Goal: Task Accomplishment & Management: Manage account settings

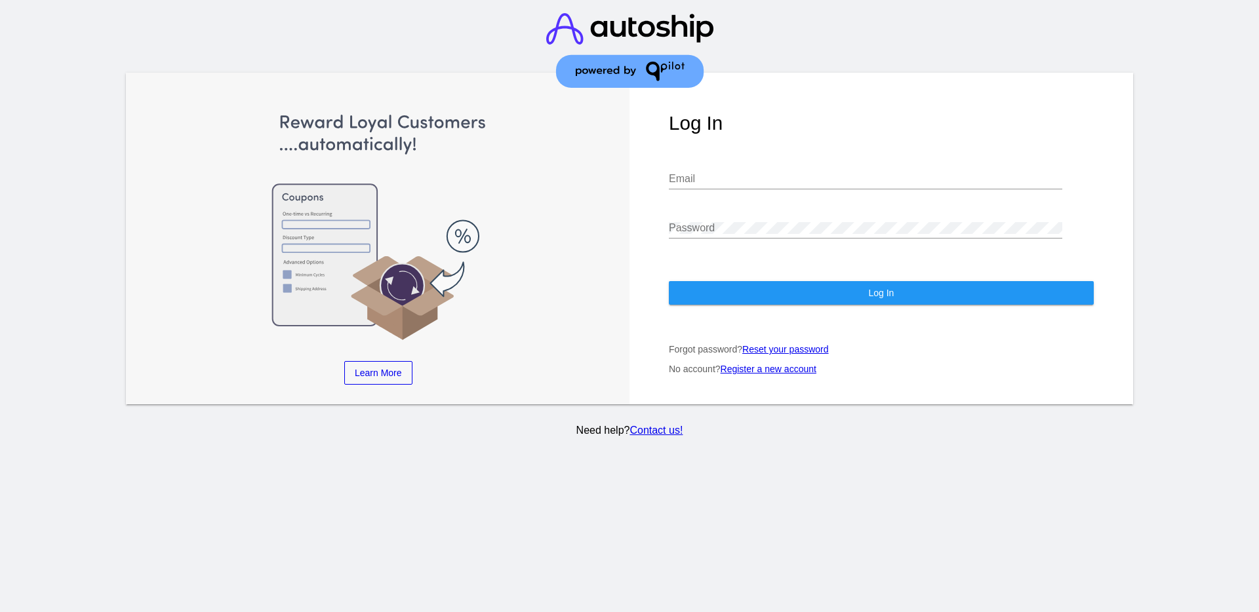
type input "[EMAIL_ADDRESS][DOMAIN_NAME]"
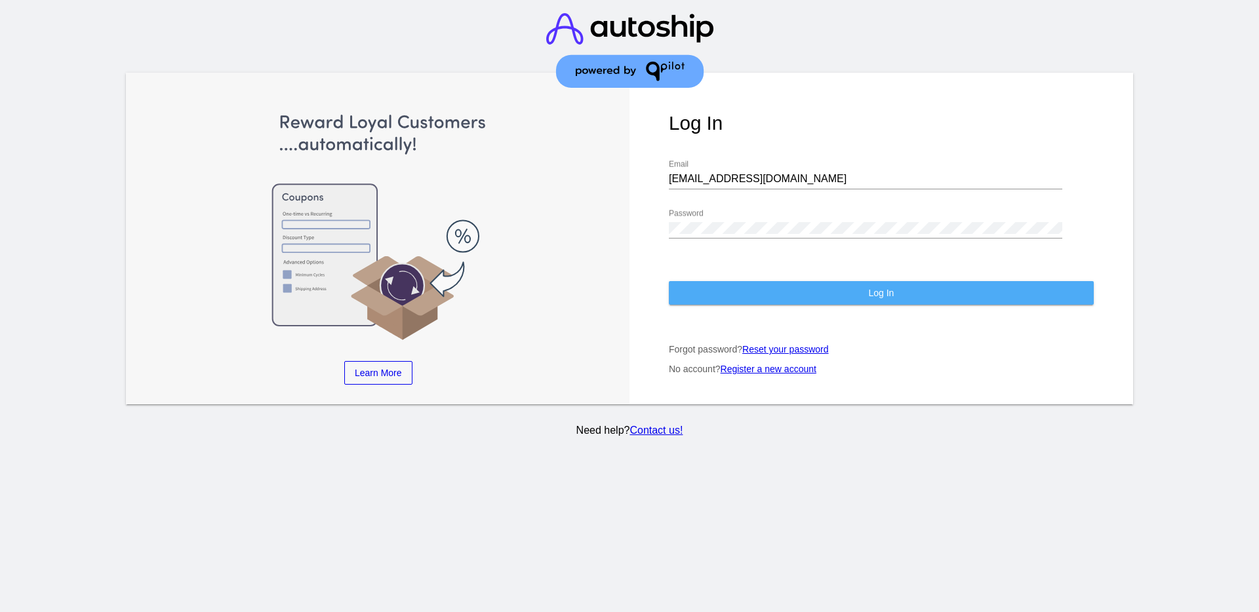
click at [882, 291] on span "Log In" at bounding box center [881, 293] width 26 height 10
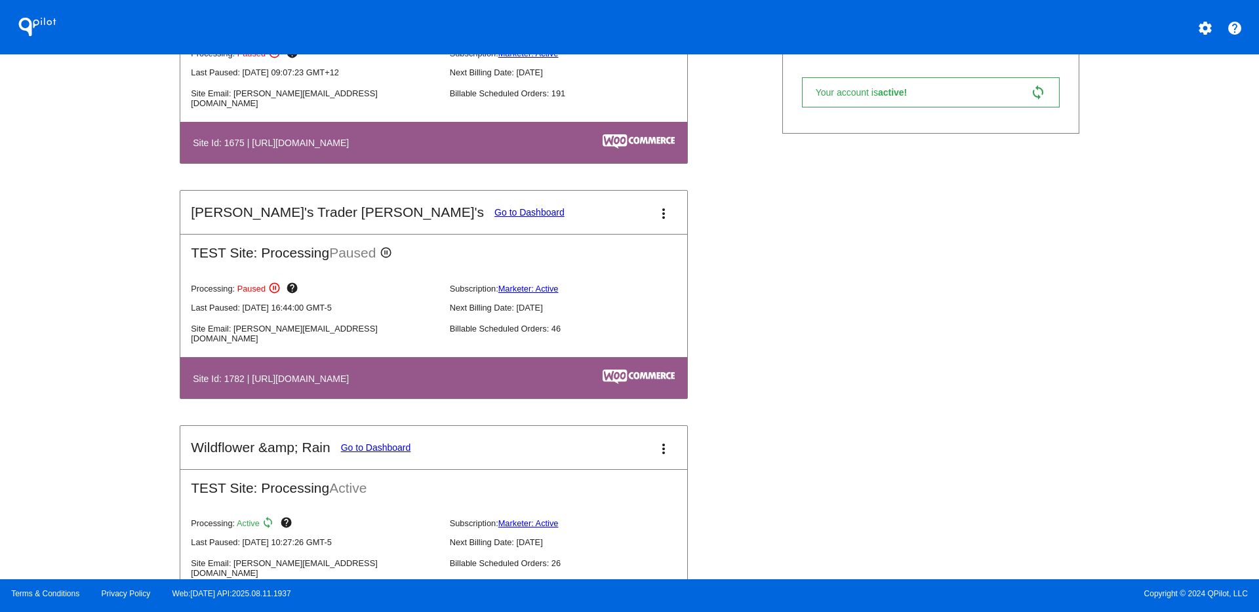
scroll to position [656, 0]
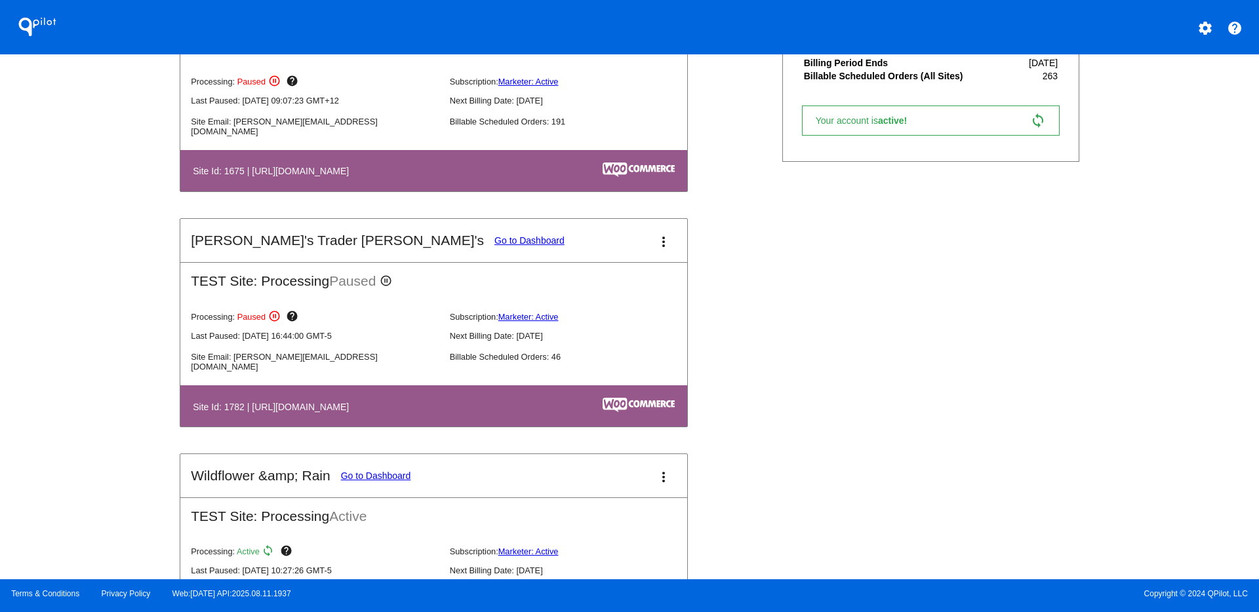
click at [494, 245] on link "Go to Dashboard" at bounding box center [529, 240] width 70 height 10
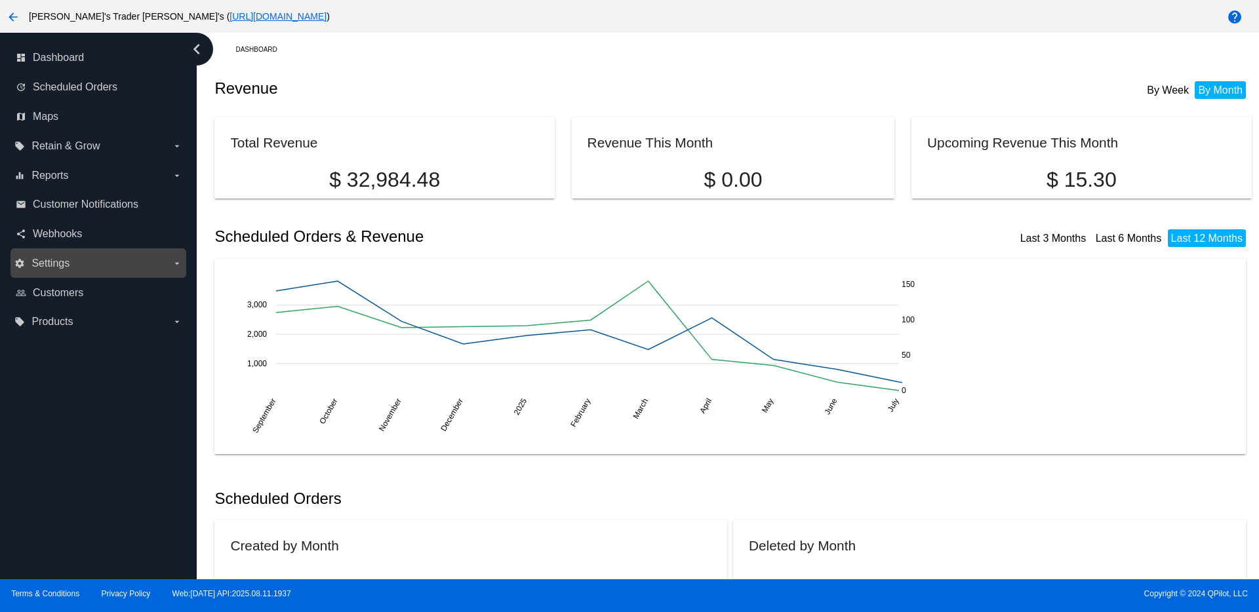
click at [105, 255] on label "settings Settings arrow_drop_down" at bounding box center [97, 263] width 167 height 21
click at [0, 0] on input "settings Settings arrow_drop_down" at bounding box center [0, 0] width 0 height 0
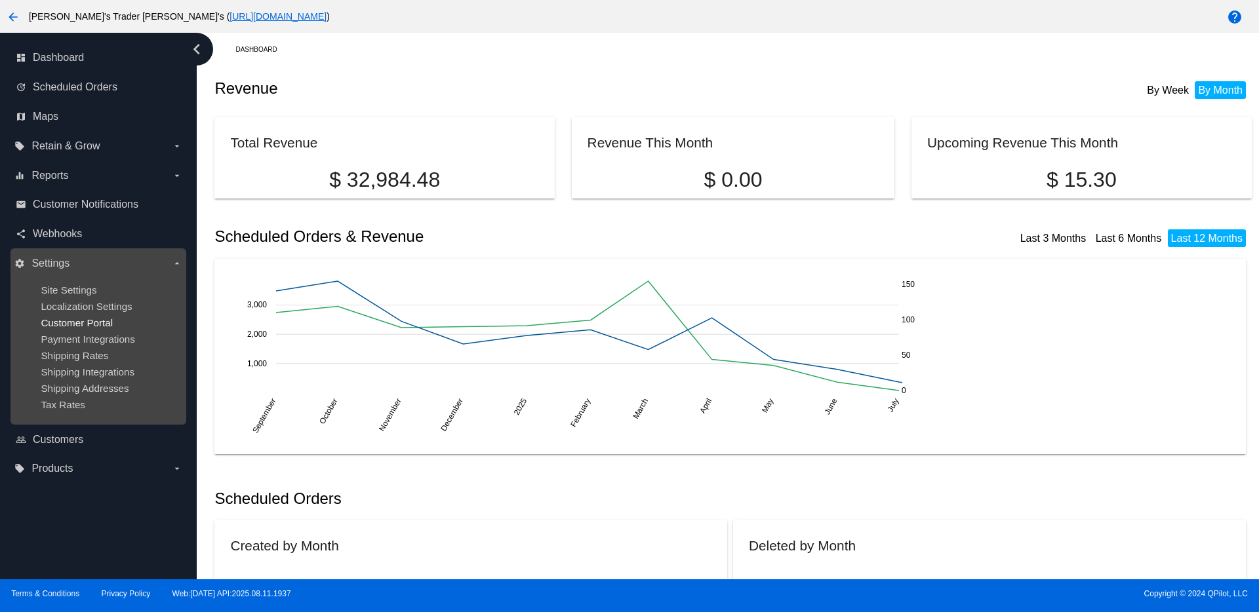
click at [79, 320] on span "Customer Portal" at bounding box center [77, 322] width 72 height 11
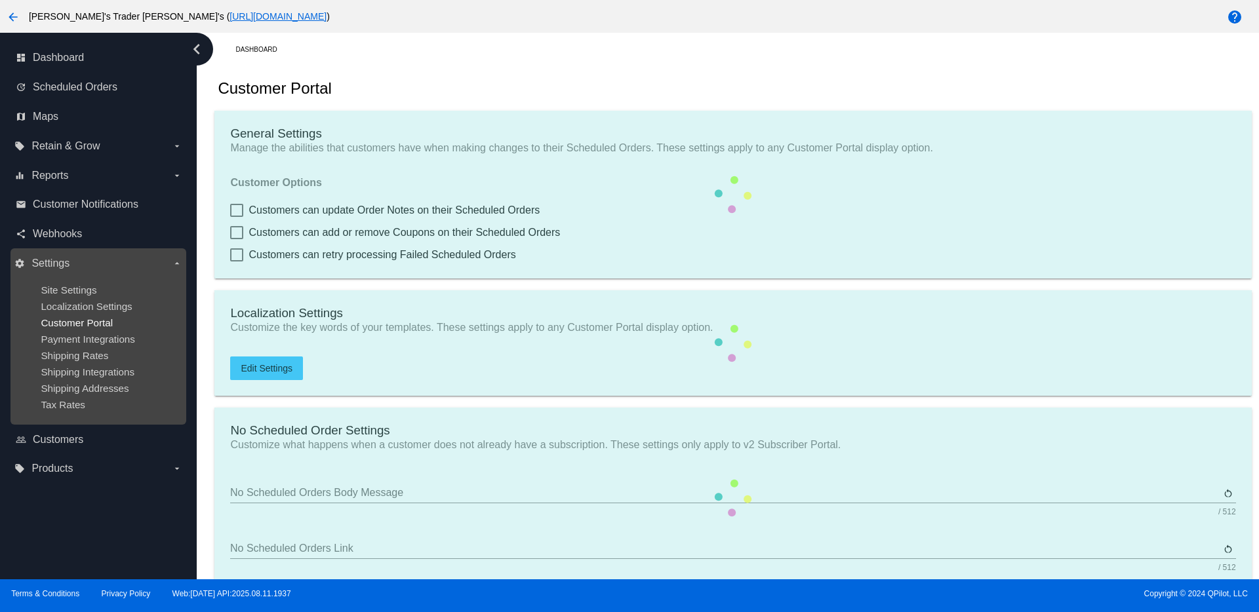
checkbox input "true"
type input "Create a Subscription"
type input "[URL][DOMAIN_NAME]"
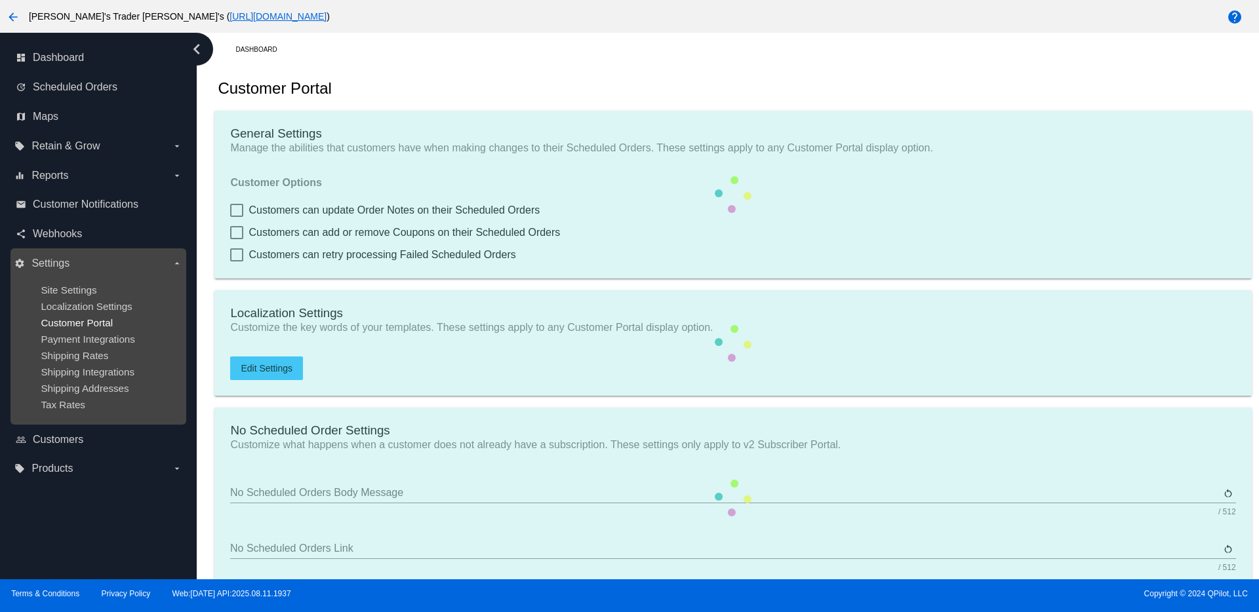
type input "1"
type input "20"
type input "500"
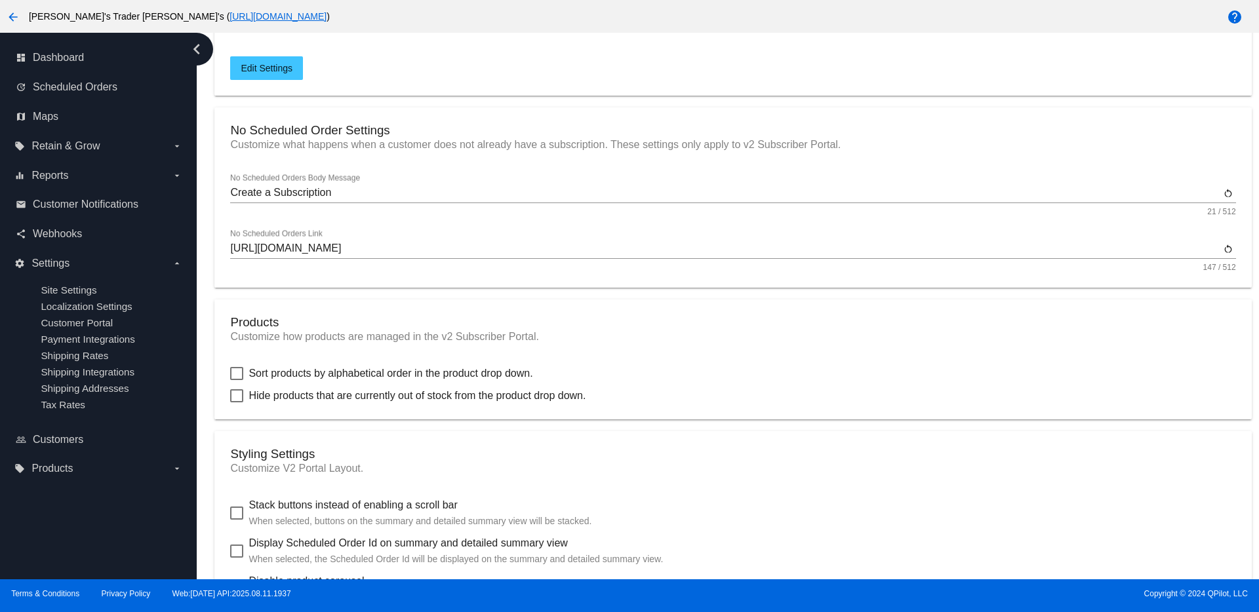
scroll to position [328, 0]
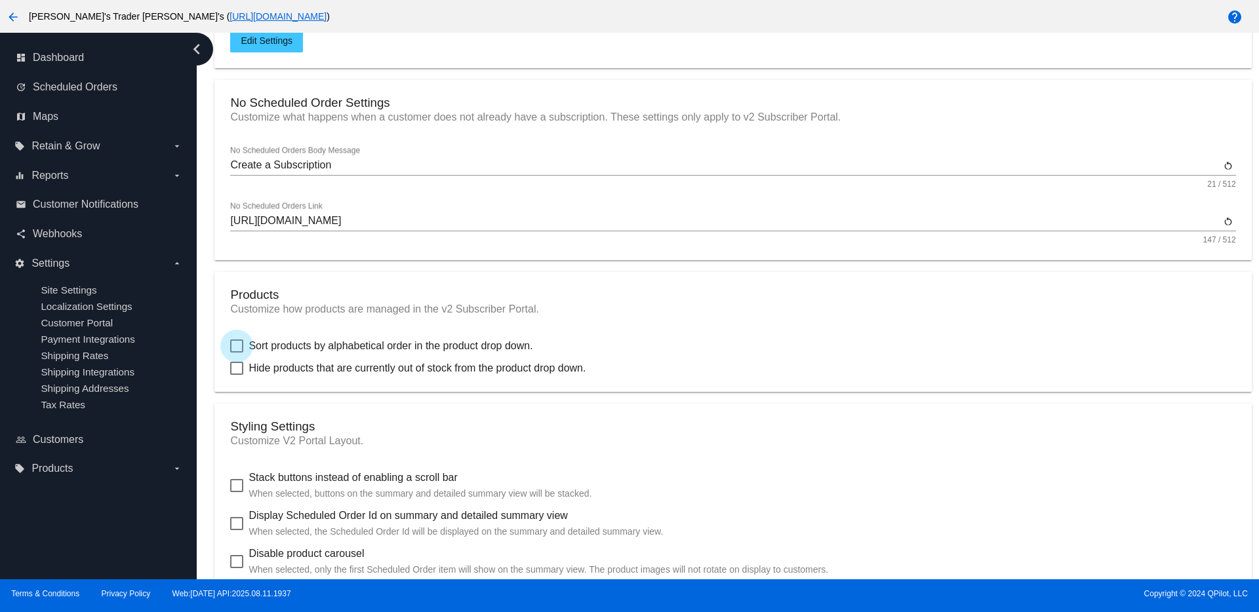
click at [248, 342] on span "Sort products by alphabetical order in the product drop down." at bounding box center [390, 346] width 284 height 16
click at [237, 353] on input "Sort products by alphabetical order in the product drop down." at bounding box center [236, 353] width 1 height 1
checkbox input "true"
click at [241, 365] on div at bounding box center [236, 368] width 13 height 13
click at [237, 375] on input "Hide products that are currently out of stock from the product drop down." at bounding box center [236, 375] width 1 height 1
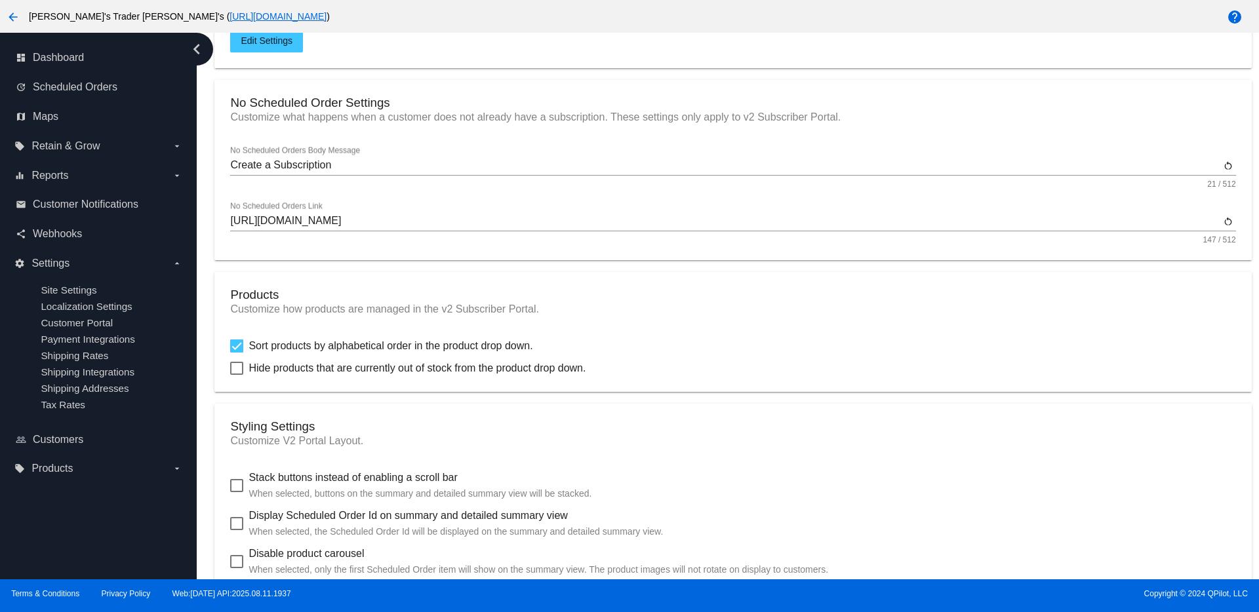
checkbox input "true"
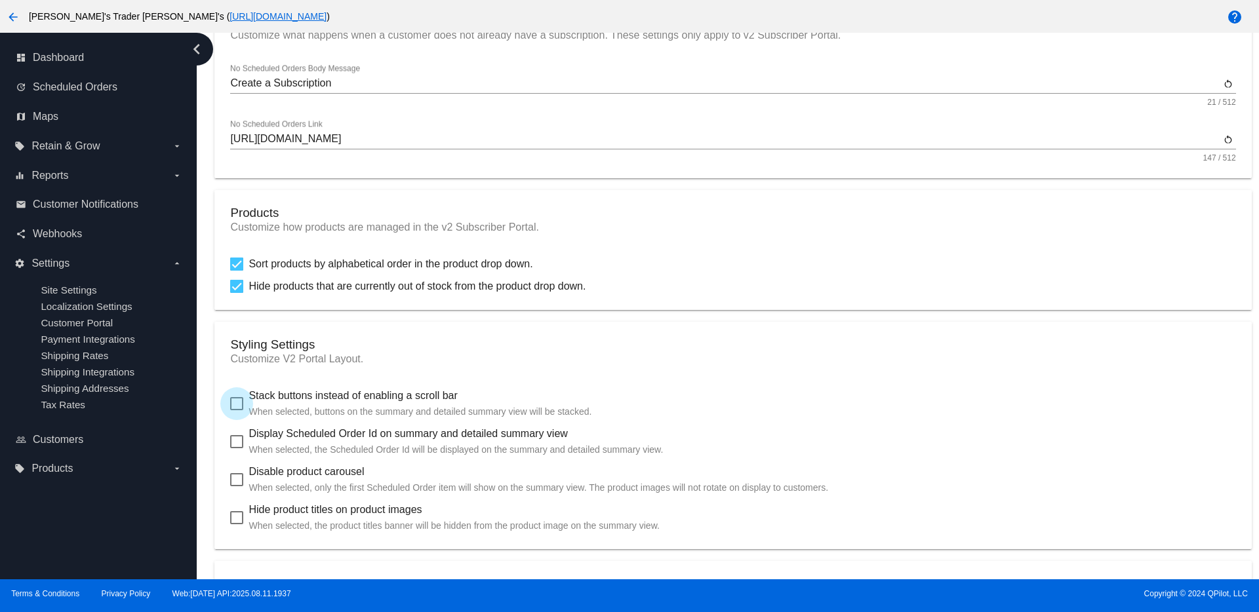
click at [241, 403] on div at bounding box center [236, 403] width 13 height 13
click at [237, 410] on input "Stack buttons instead of enabling a scroll bar When selected, buttons on the su…" at bounding box center [236, 410] width 1 height 1
checkbox input "true"
click at [239, 443] on div at bounding box center [236, 441] width 13 height 13
click at [237, 448] on input "Display Scheduled Order Id on summary and detailed summary view When selected, …" at bounding box center [236, 448] width 1 height 1
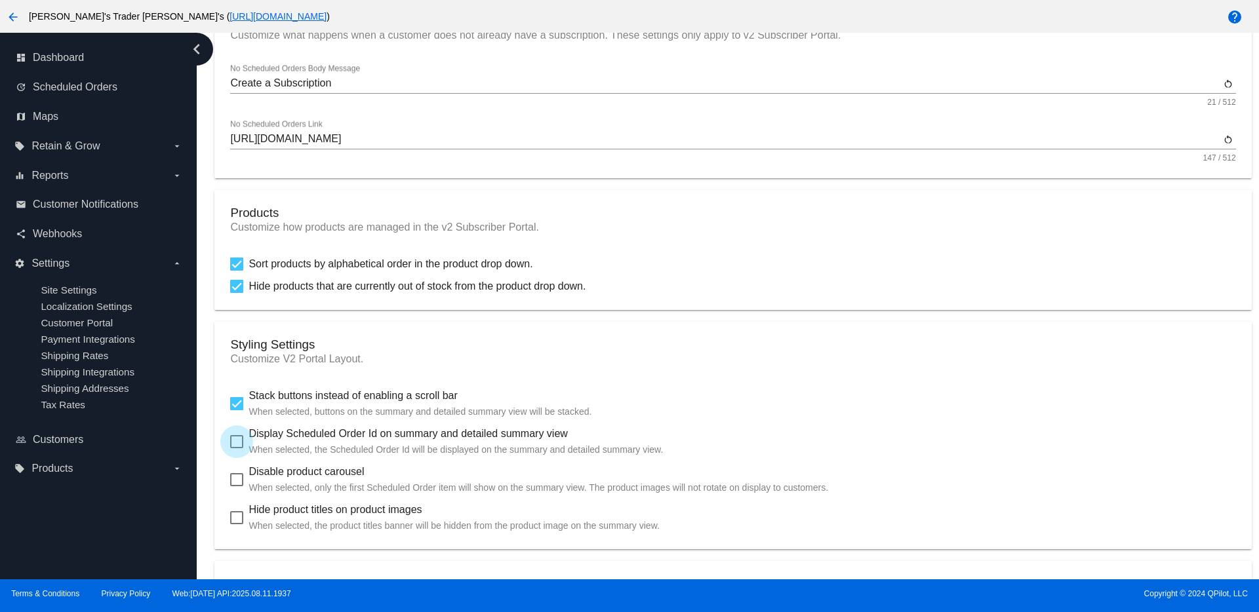
checkbox input "true"
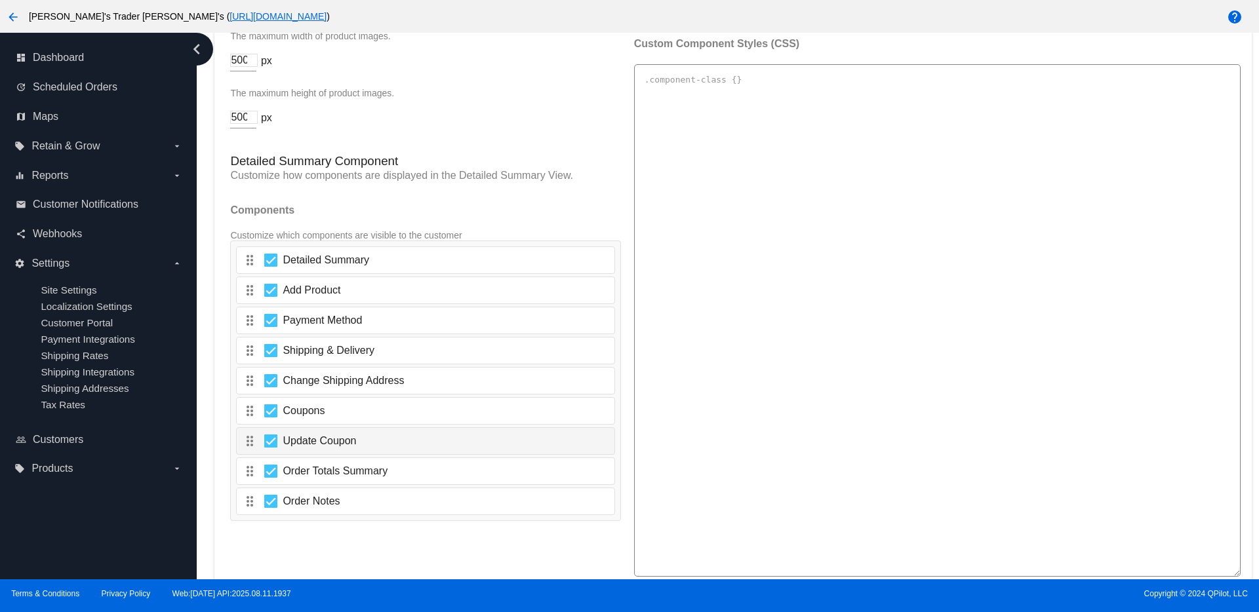
scroll to position [2085, 0]
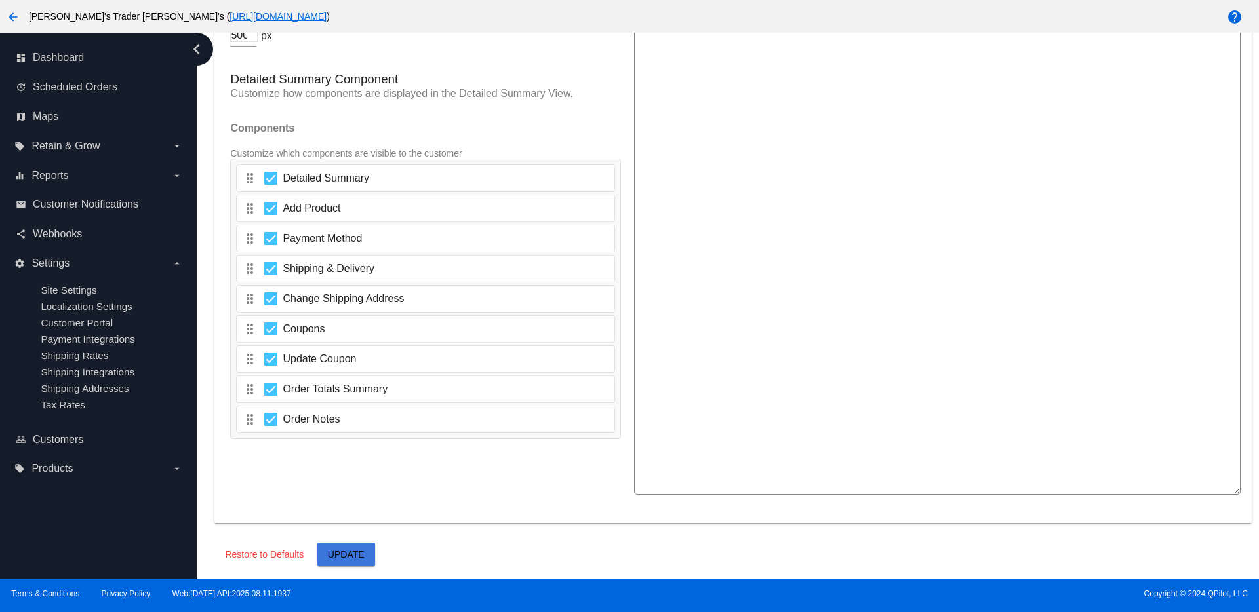
click at [359, 551] on span "Update" at bounding box center [346, 554] width 37 height 10
click at [366, 544] on button "Update" at bounding box center [346, 555] width 58 height 24
click at [445, 329] on div "drag_indicator Change Shipping Address" at bounding box center [425, 329] width 378 height 28
click at [330, 237] on span "Payment Method" at bounding box center [322, 239] width 79 height 16
click at [271, 245] on input "Payment Method" at bounding box center [270, 245] width 1 height 1
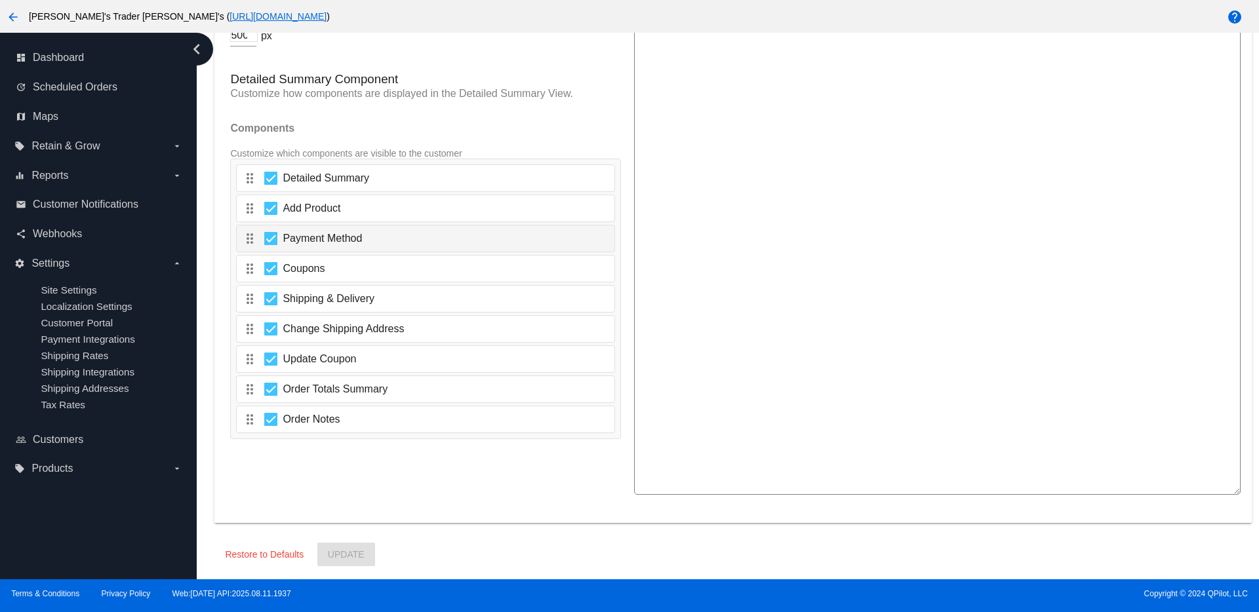
checkbox input "false"
click at [357, 559] on span "Update" at bounding box center [346, 554] width 37 height 10
click at [271, 243] on div at bounding box center [270, 238] width 13 height 13
click at [271, 245] on input "Payment Method" at bounding box center [270, 245] width 1 height 1
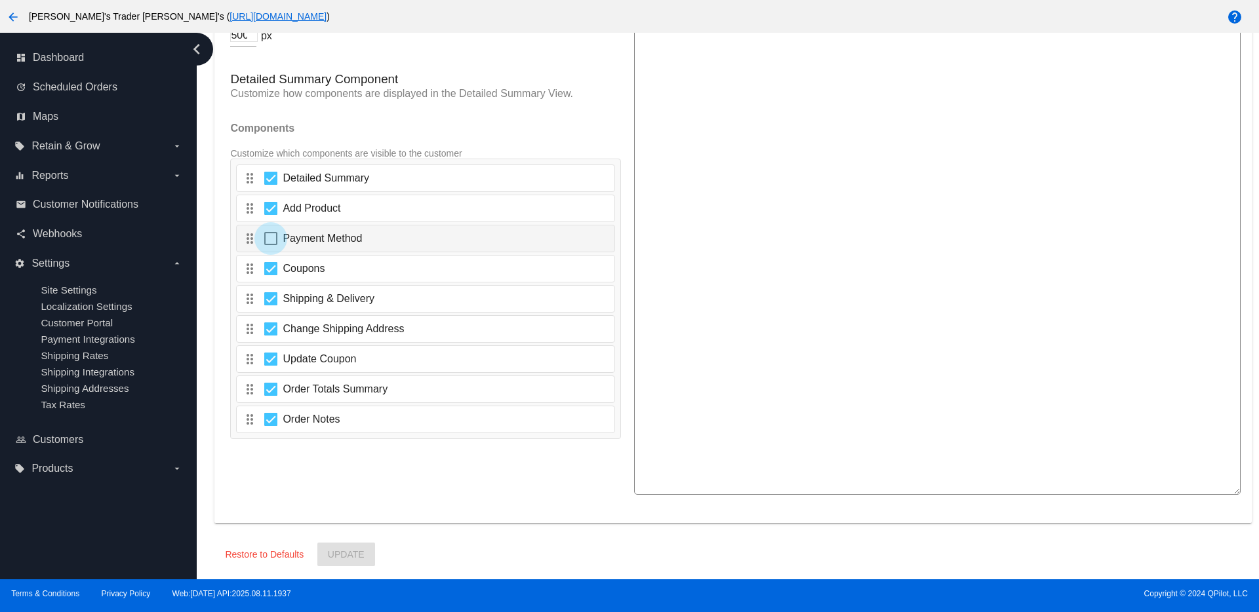
checkbox input "true"
click at [355, 551] on span "Update" at bounding box center [346, 554] width 37 height 10
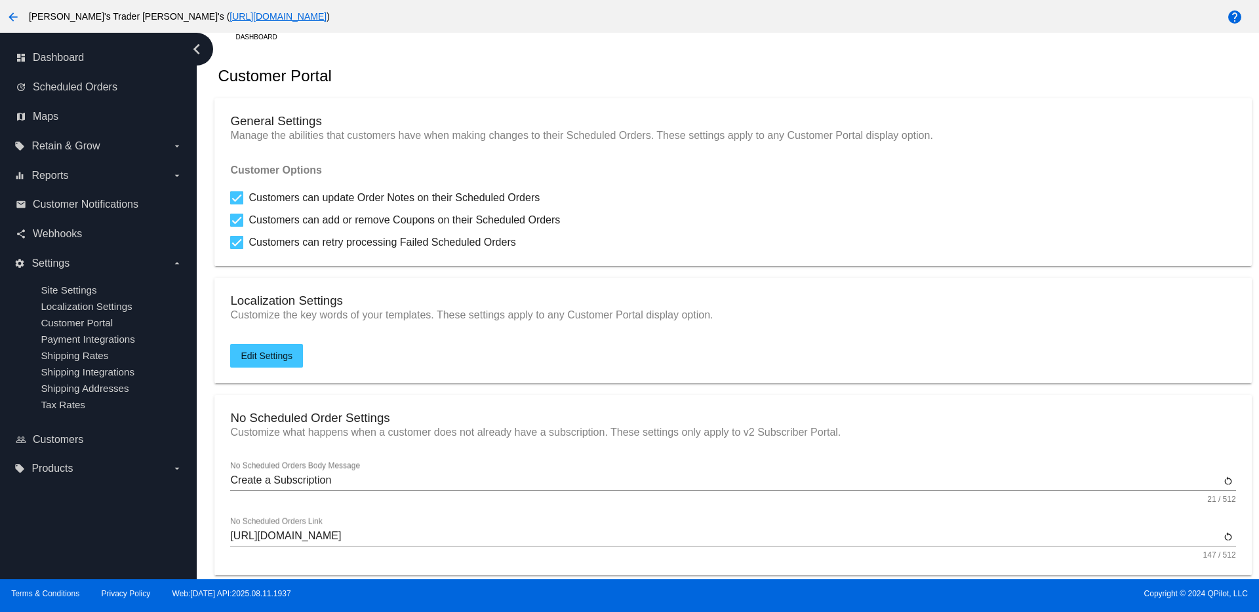
scroll to position [0, 0]
